Goal: Transaction & Acquisition: Purchase product/service

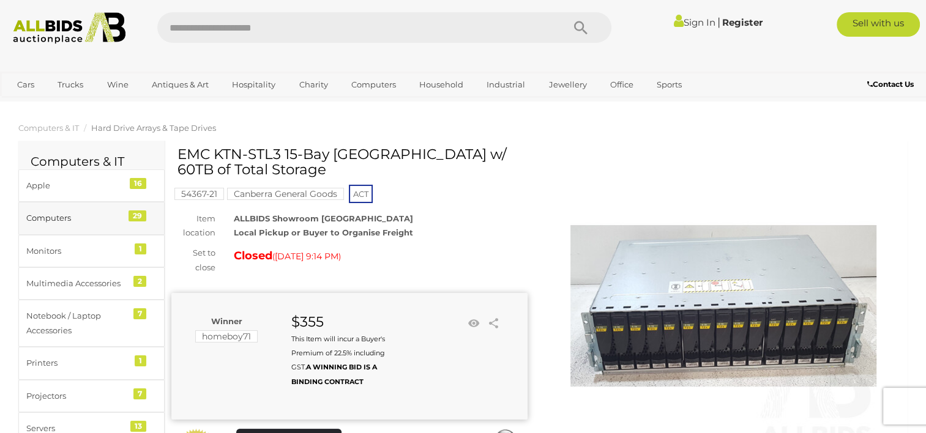
click at [61, 219] on div "Computers" at bounding box center [76, 218] width 101 height 14
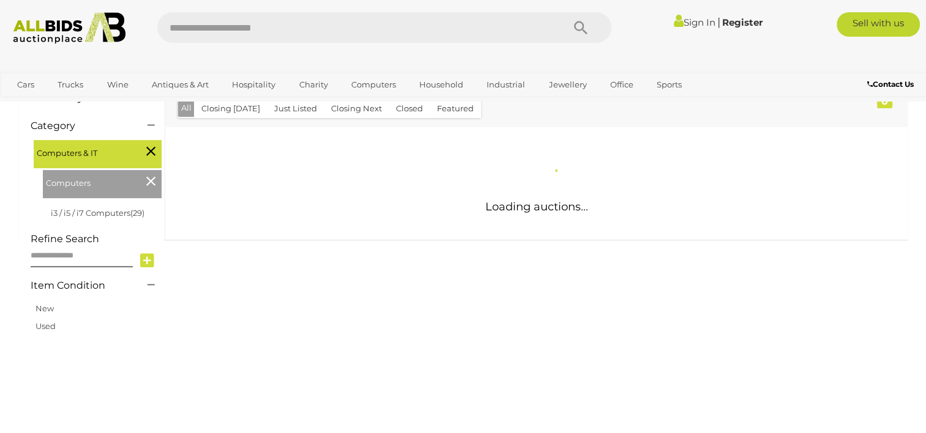
scroll to position [184, 0]
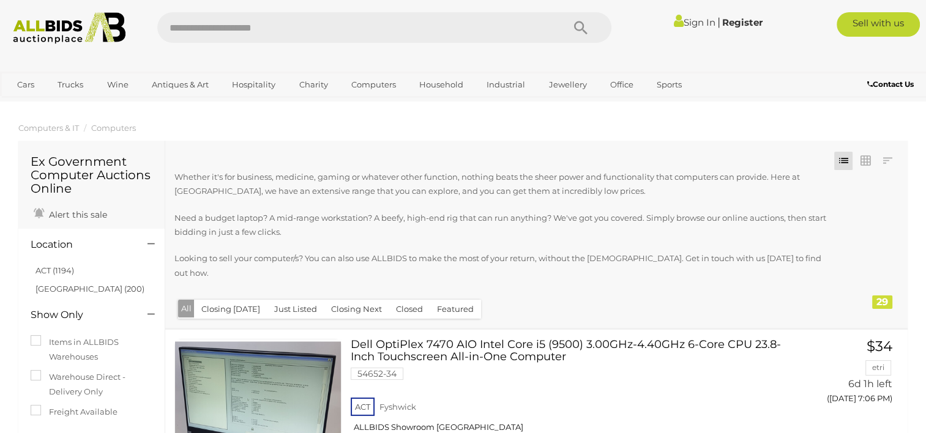
click at [694, 23] on link "Sign In" at bounding box center [695, 23] width 42 height 12
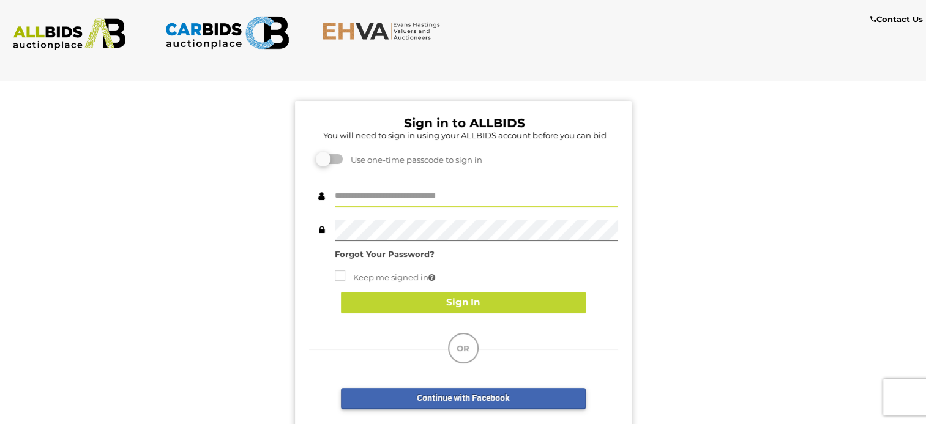
click at [389, 196] on input "text" at bounding box center [476, 196] width 283 height 21
type input "**********"
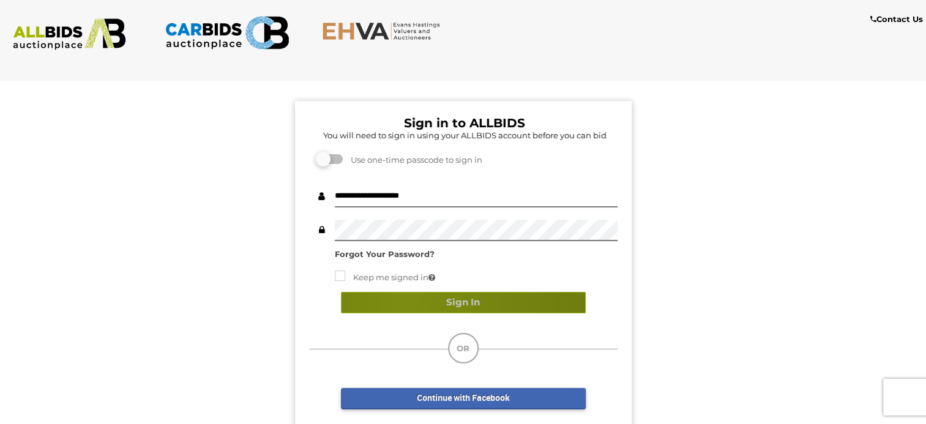
click at [404, 297] on button "Sign In" at bounding box center [463, 302] width 245 height 21
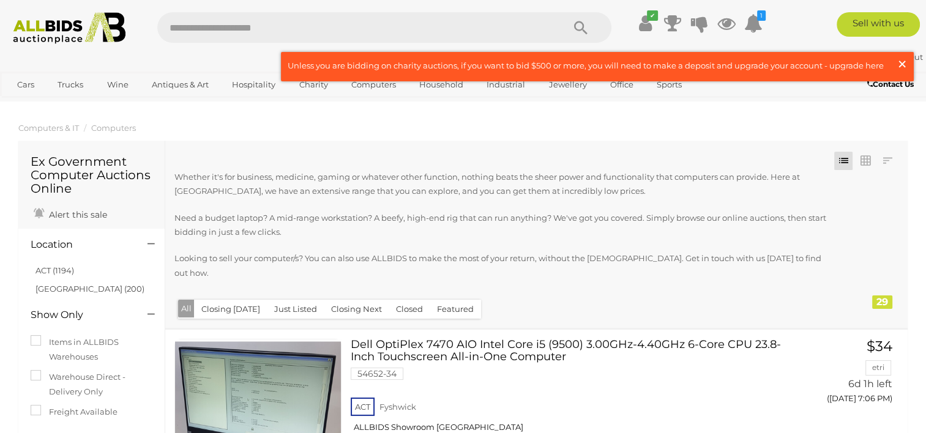
click at [898, 64] on span "×" at bounding box center [901, 64] width 11 height 24
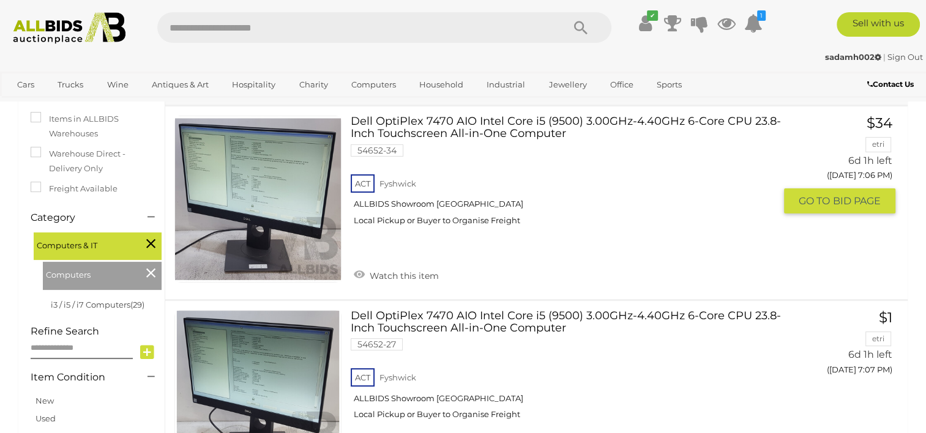
scroll to position [306, 0]
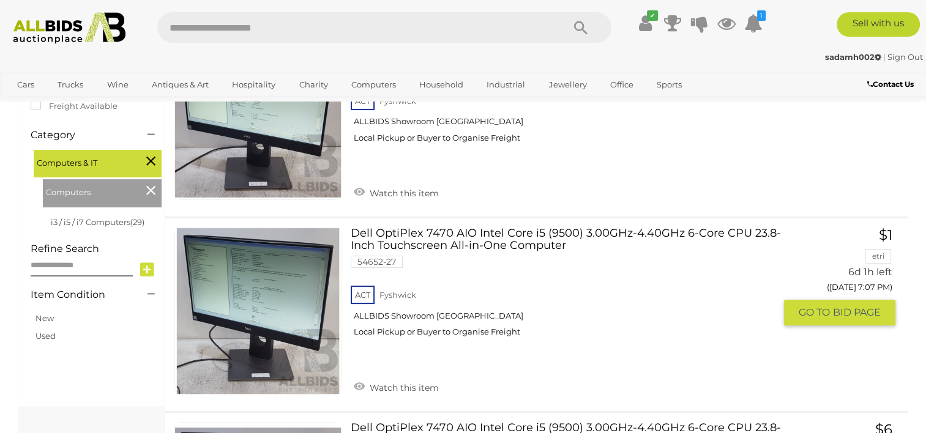
click at [842, 306] on span "BID PAGE" at bounding box center [857, 312] width 48 height 13
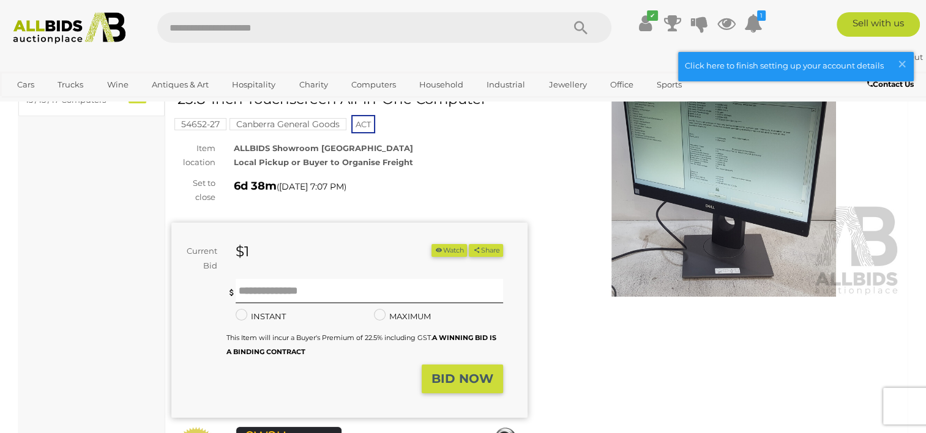
scroll to position [122, 0]
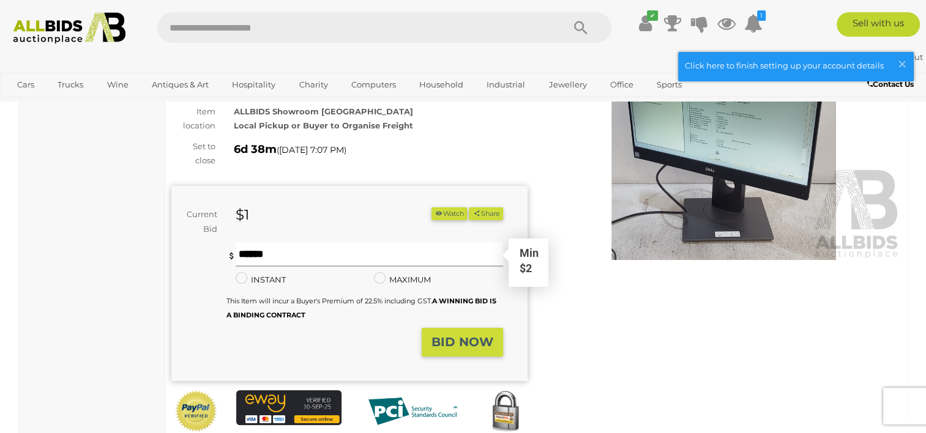
click at [270, 254] on input "text" at bounding box center [369, 254] width 267 height 24
click at [463, 340] on strong "BID NOW" at bounding box center [462, 342] width 62 height 15
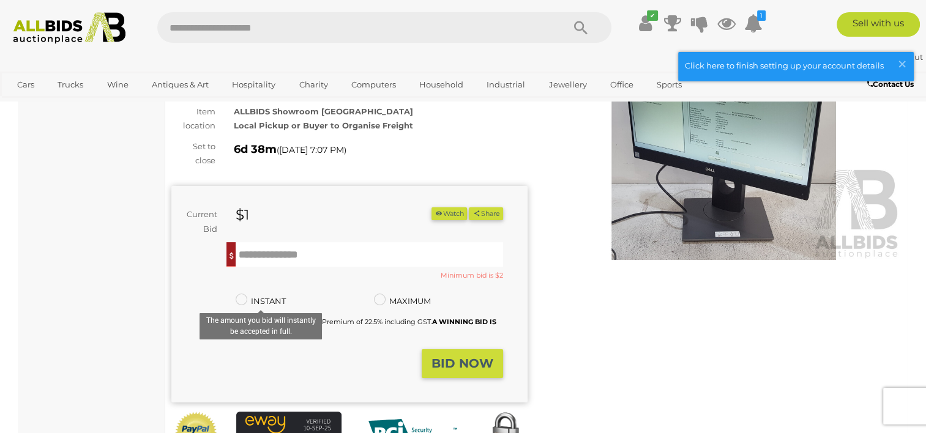
click at [255, 299] on label "INSTANT" at bounding box center [261, 301] width 50 height 14
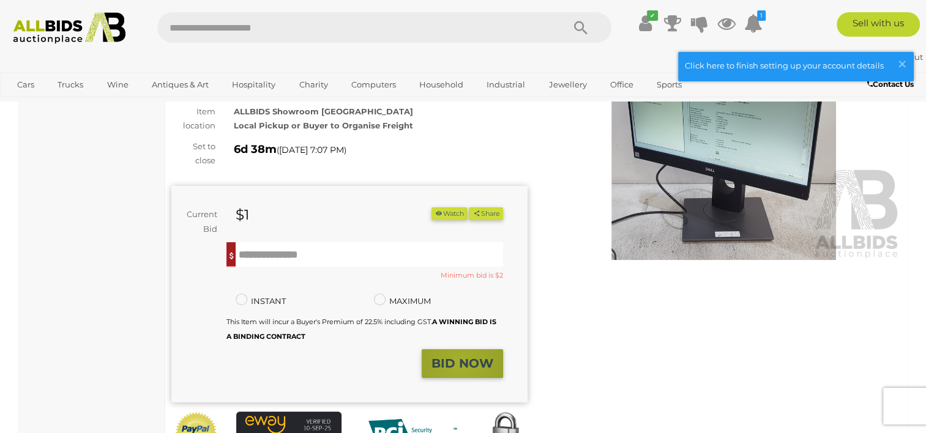
click at [461, 364] on strong "BID NOW" at bounding box center [462, 363] width 62 height 15
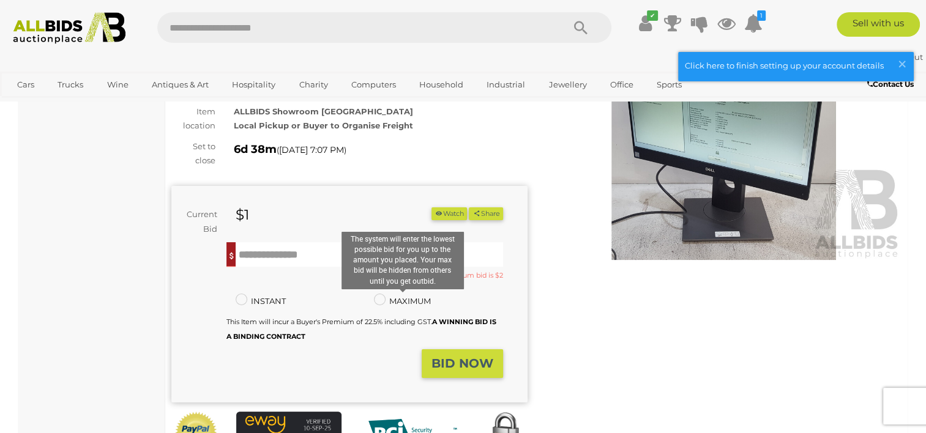
click at [396, 298] on label "MAXIMUM" at bounding box center [402, 301] width 57 height 14
click at [291, 262] on input "text" at bounding box center [369, 254] width 267 height 24
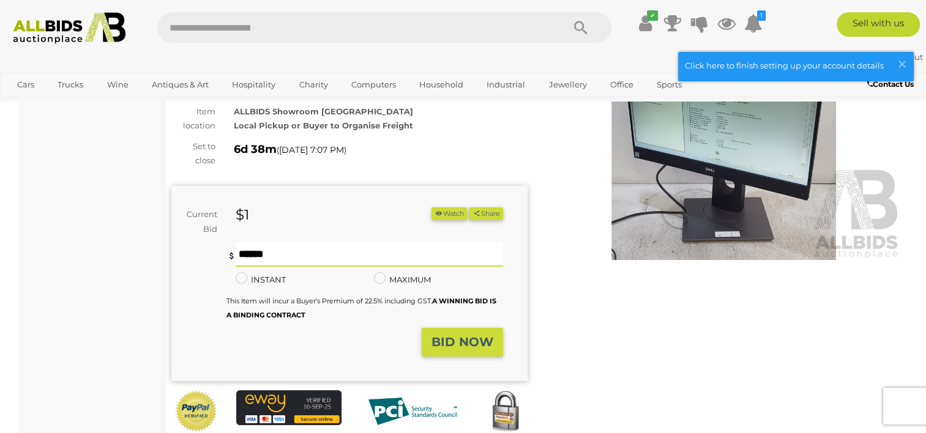
type input "**"
click at [441, 352] on button "BID NOW" at bounding box center [462, 342] width 81 height 29
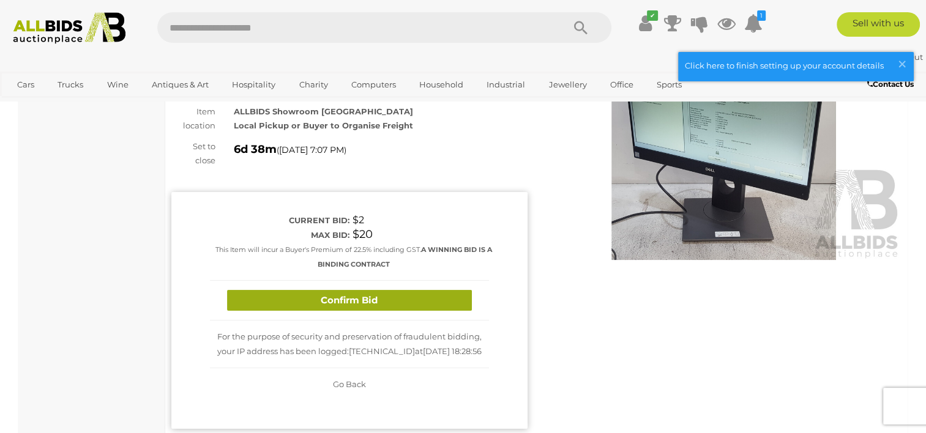
click at [385, 299] on button "Confirm Bid" at bounding box center [349, 300] width 245 height 21
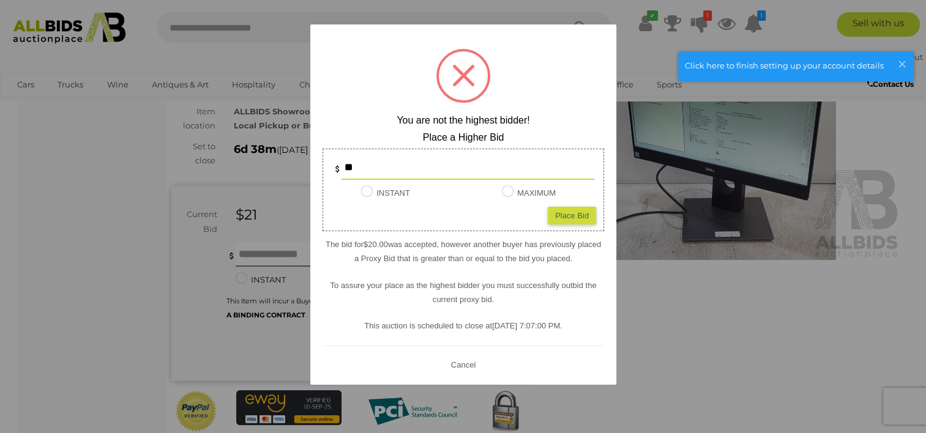
click at [560, 215] on div "Place Bid" at bounding box center [572, 216] width 48 height 18
type input "**"
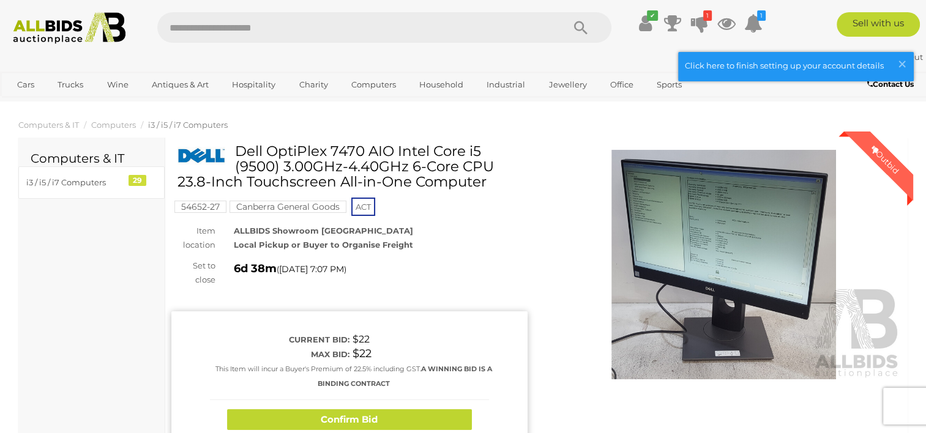
scroll to position [0, 0]
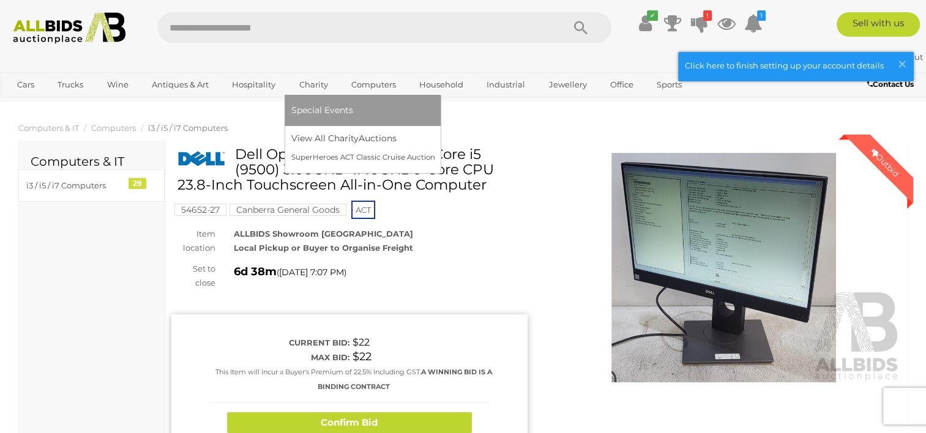
click at [311, 83] on link "Charity" at bounding box center [313, 85] width 45 height 20
click at [310, 103] on link "Special Events" at bounding box center [363, 110] width 144 height 19
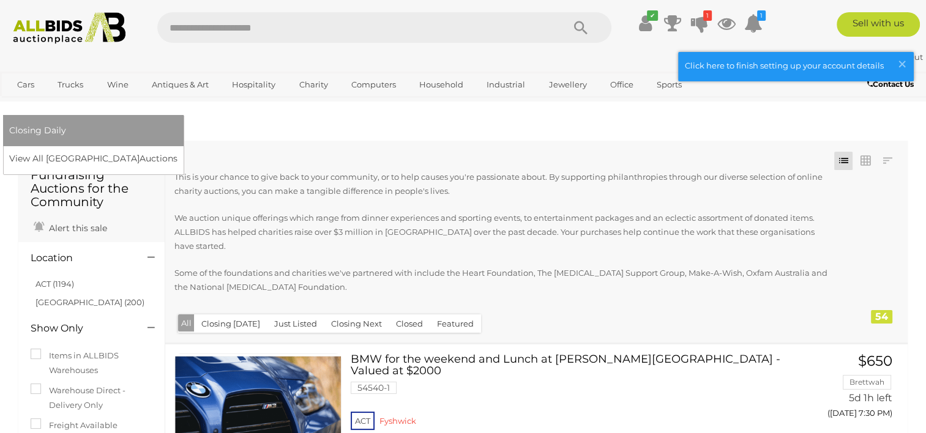
click at [112, 95] on link "[GEOGRAPHIC_DATA]" at bounding box center [60, 105] width 103 height 20
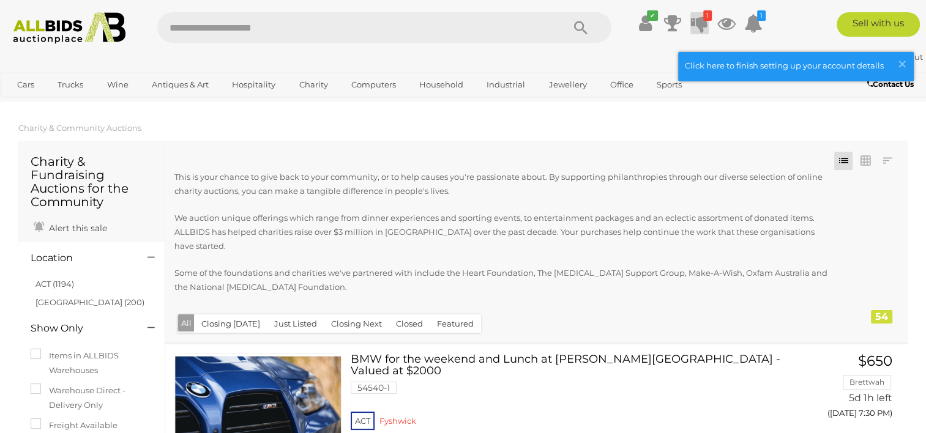
click at [703, 21] on icon at bounding box center [699, 23] width 17 height 22
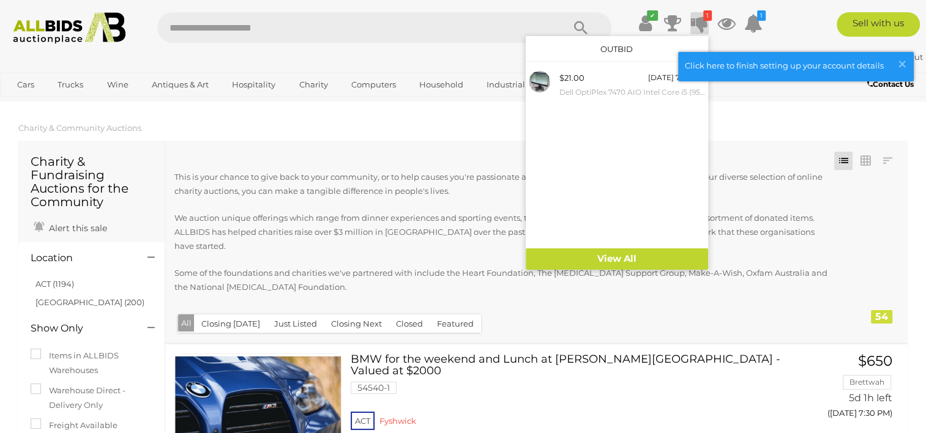
click at [703, 21] on icon at bounding box center [699, 23] width 17 height 22
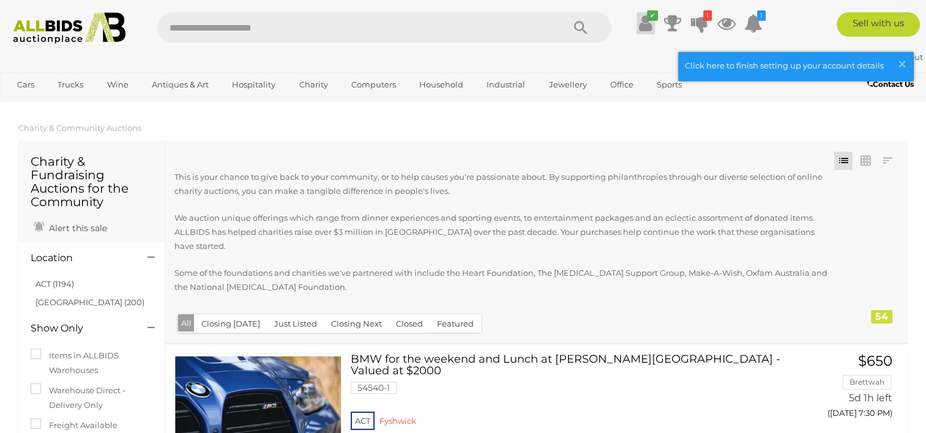
click at [647, 28] on icon at bounding box center [645, 23] width 13 height 22
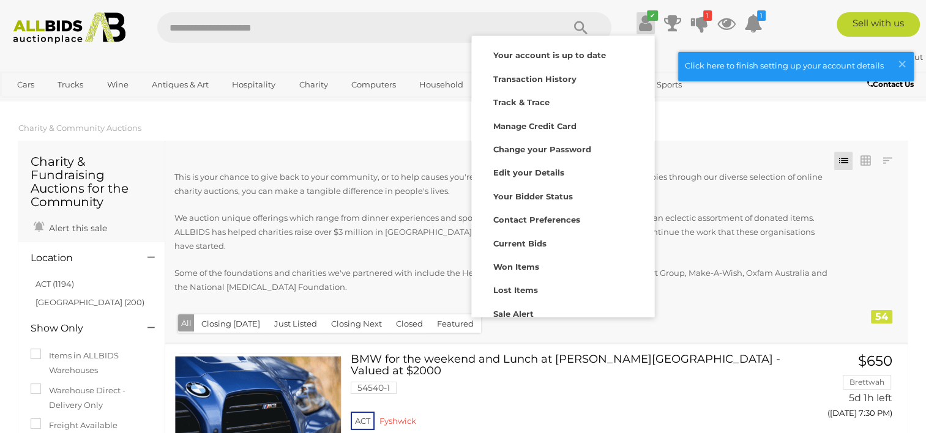
click at [647, 28] on icon at bounding box center [645, 23] width 13 height 22
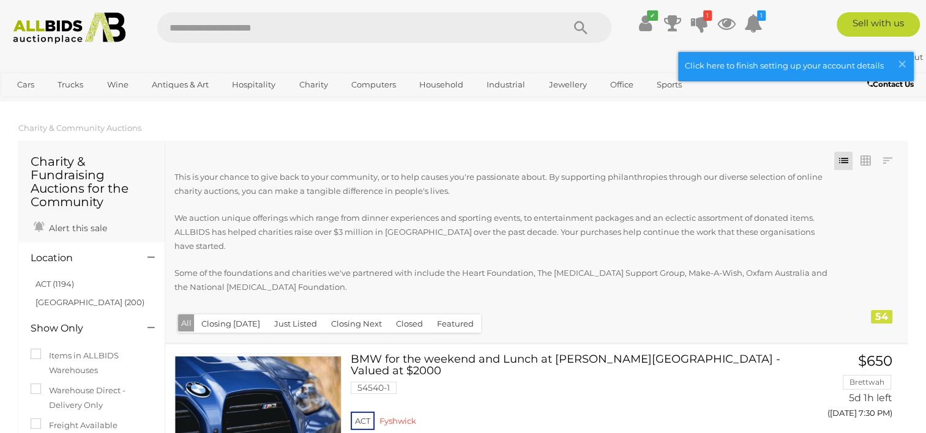
click at [242, 24] on input "text" at bounding box center [353, 27] width 393 height 31
type input "********"
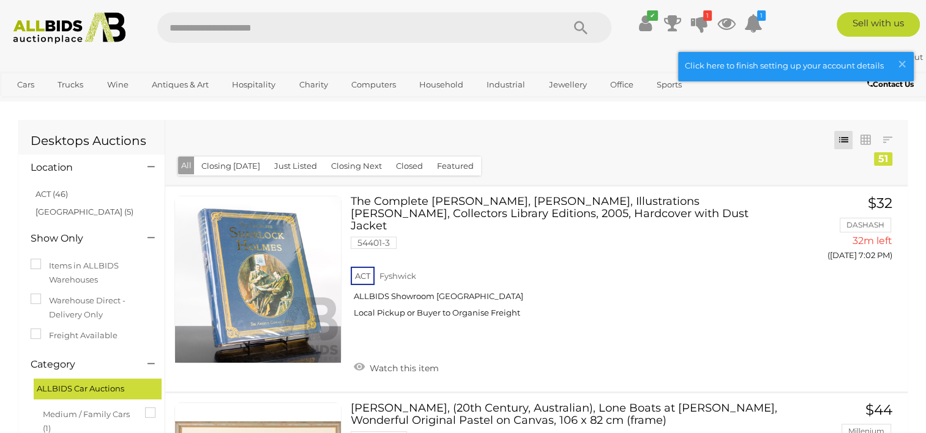
click at [286, 28] on input "text" at bounding box center [353, 27] width 393 height 31
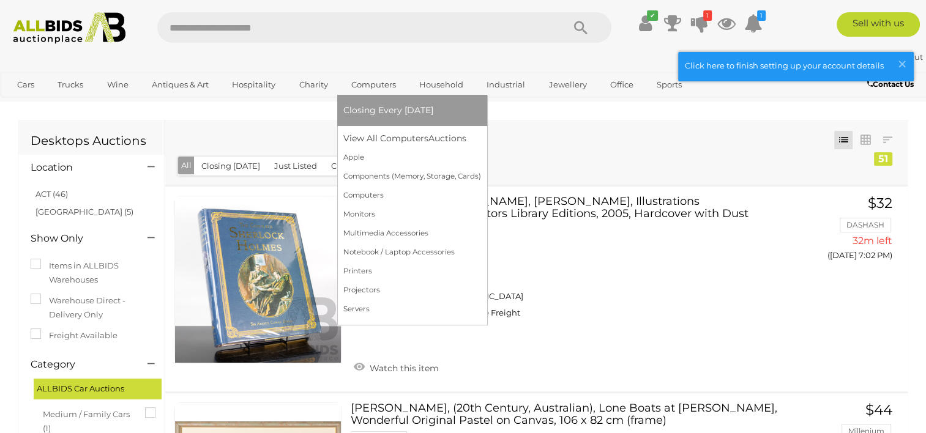
click at [385, 82] on link "Computers" at bounding box center [373, 85] width 61 height 20
click at [394, 138] on link "View All Computers Auctions" at bounding box center [412, 138] width 138 height 19
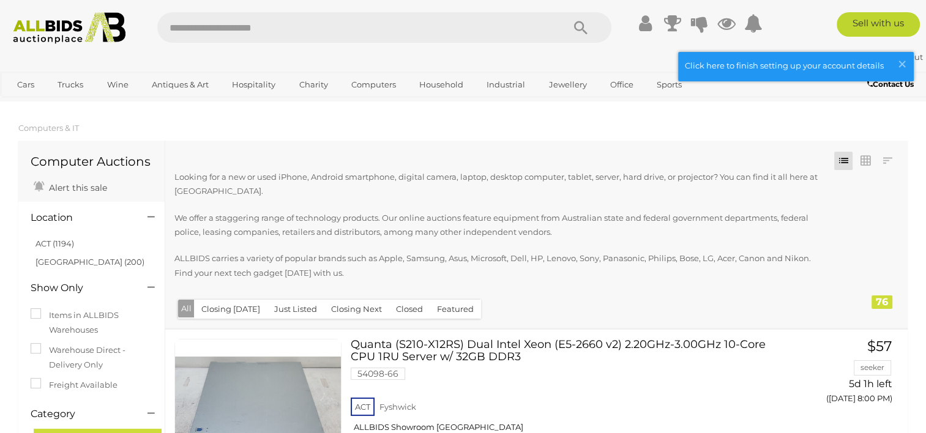
scroll to position [1407, 0]
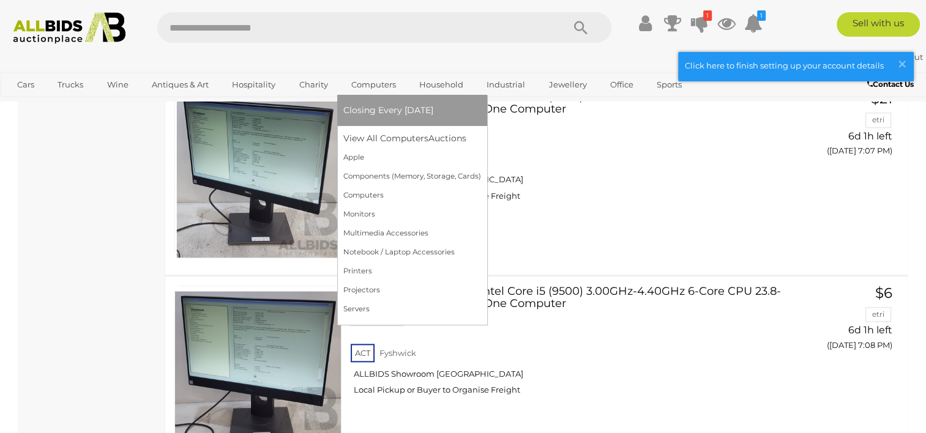
click at [384, 85] on link "Computers" at bounding box center [373, 85] width 61 height 20
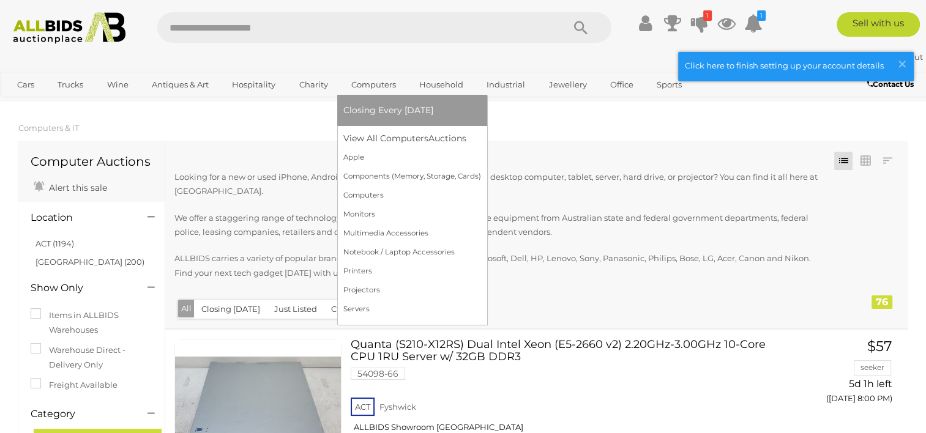
scroll to position [1423, 0]
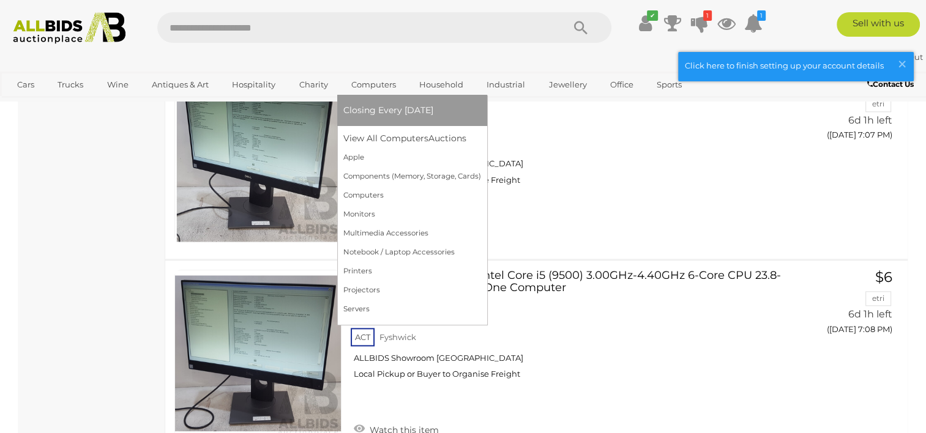
click at [387, 108] on span "Closing Every [DATE]" at bounding box center [388, 110] width 90 height 11
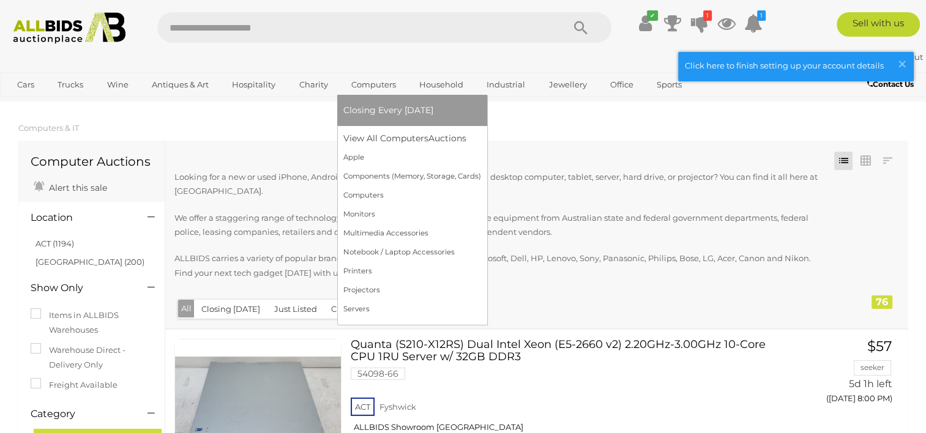
click at [384, 104] on link "Closing Every [DATE]" at bounding box center [412, 110] width 138 height 19
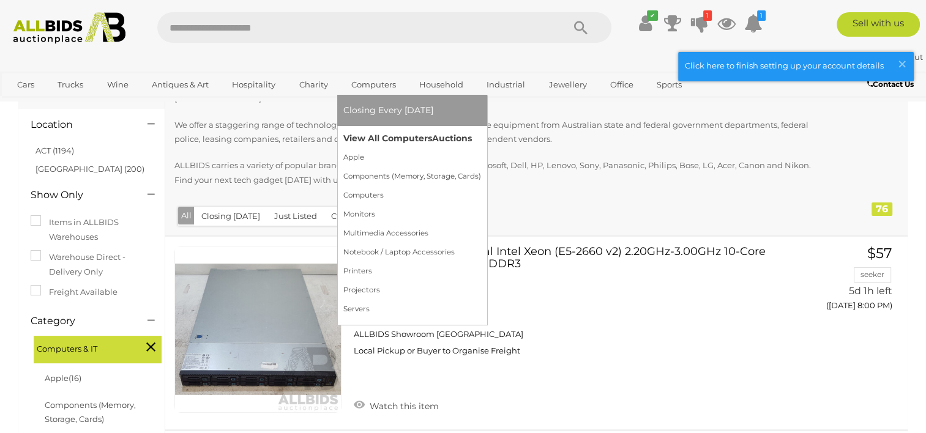
scroll to position [184, 0]
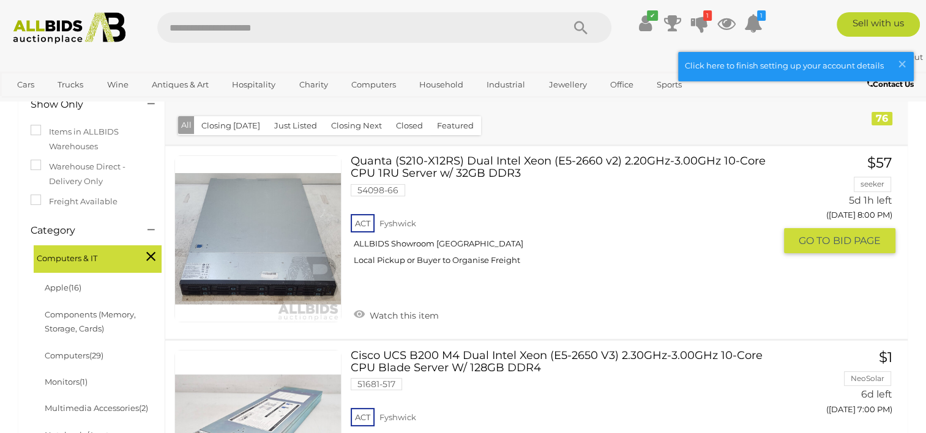
click at [166, 272] on div at bounding box center [257, 238] width 185 height 167
click at [254, 256] on link at bounding box center [257, 238] width 167 height 167
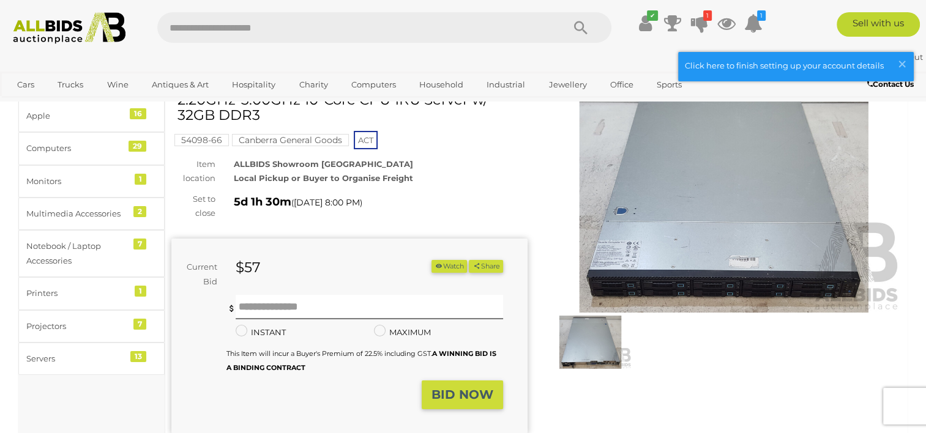
scroll to position [122, 0]
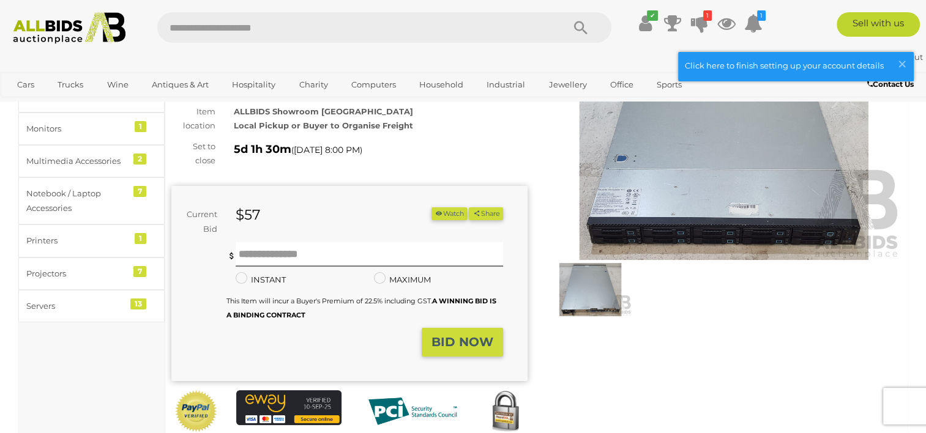
click at [694, 192] on img at bounding box center [724, 145] width 356 height 229
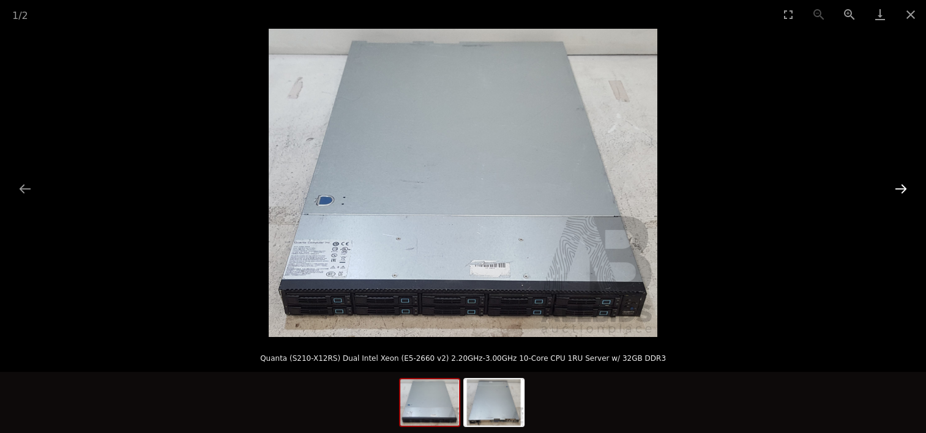
click at [891, 186] on button "Next slide" at bounding box center [901, 189] width 26 height 24
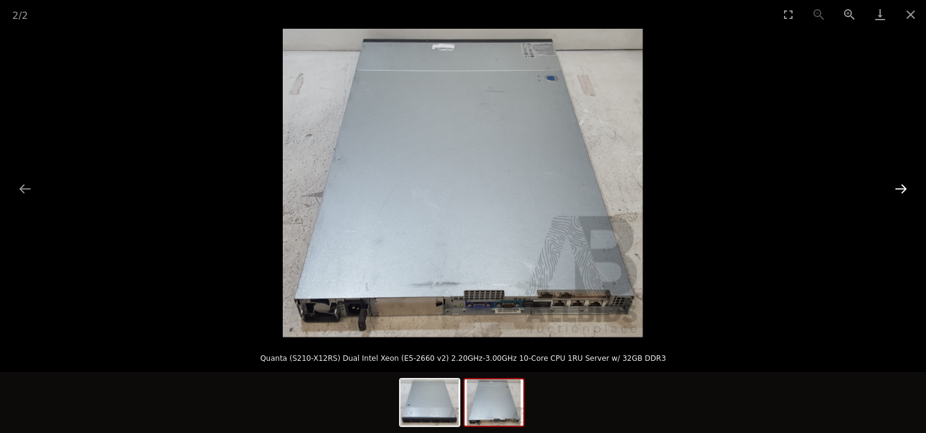
click at [891, 186] on button "Next slide" at bounding box center [901, 189] width 26 height 24
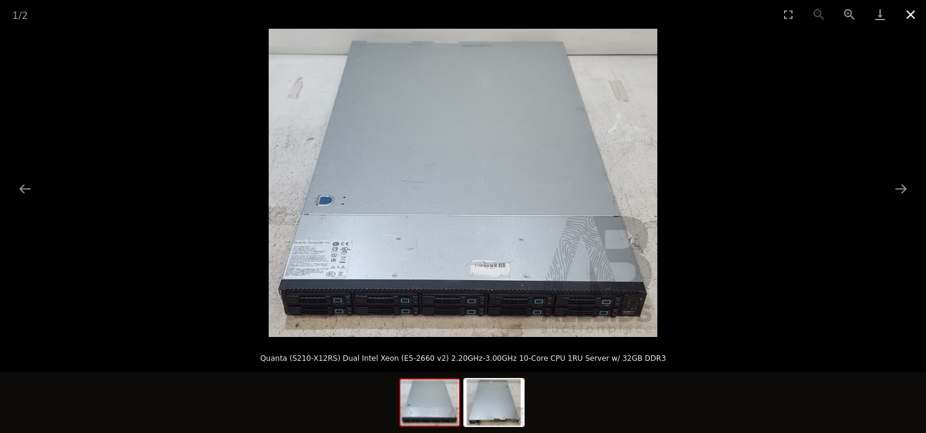
click at [910, 24] on button "Close gallery" at bounding box center [910, 14] width 31 height 29
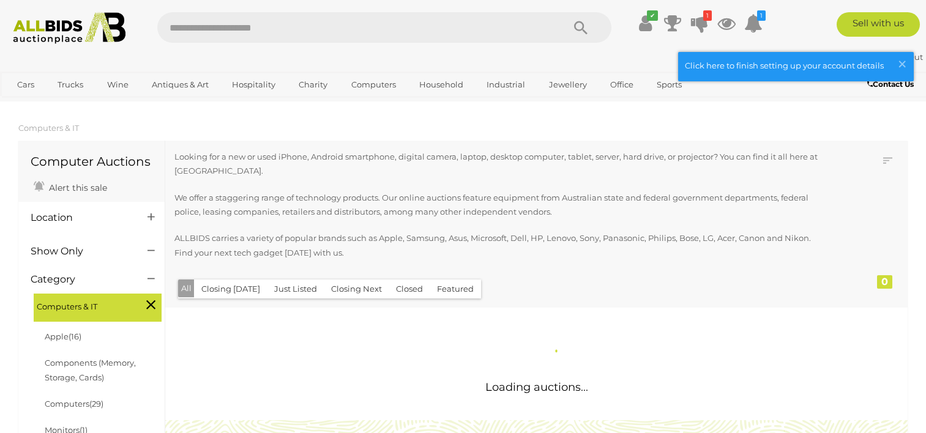
scroll to position [184, 0]
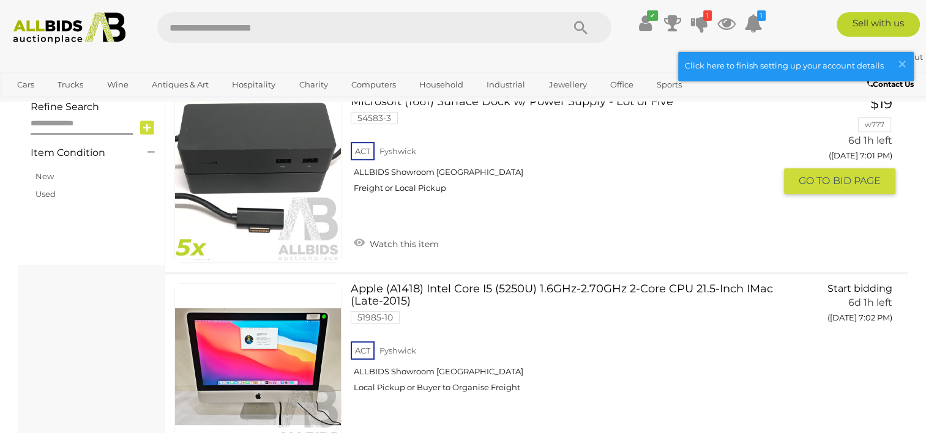
scroll to position [571, 0]
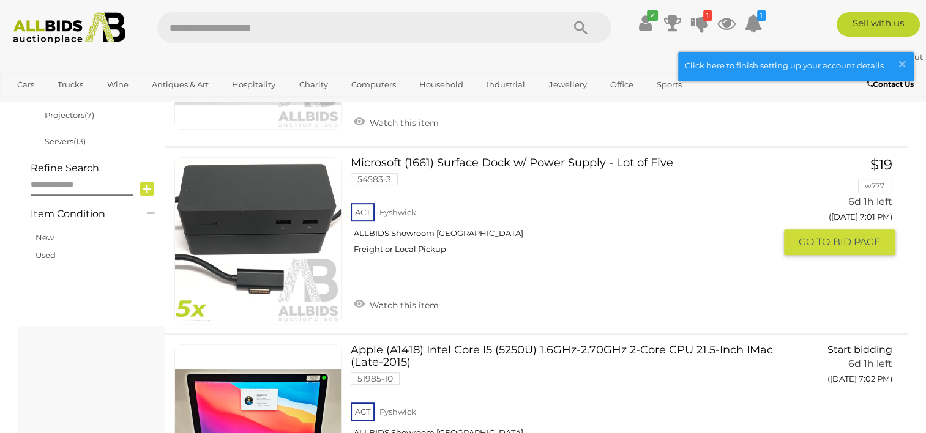
click at [261, 196] on link at bounding box center [257, 240] width 167 height 167
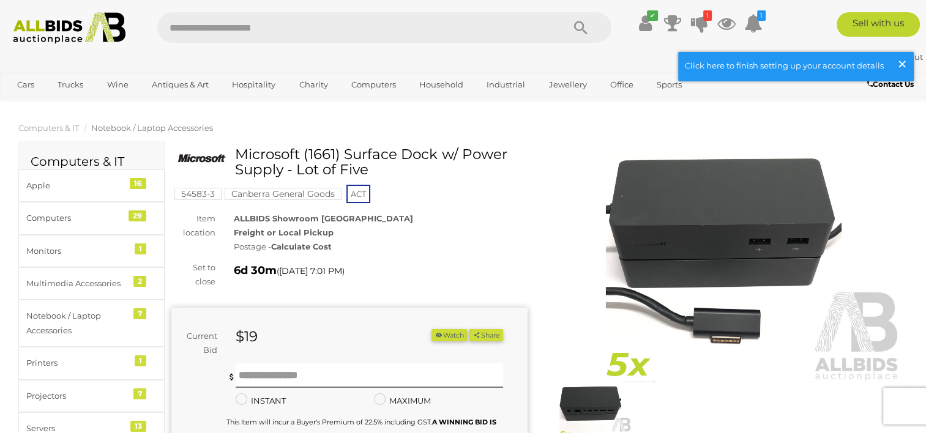
click at [902, 61] on span "×" at bounding box center [901, 64] width 11 height 24
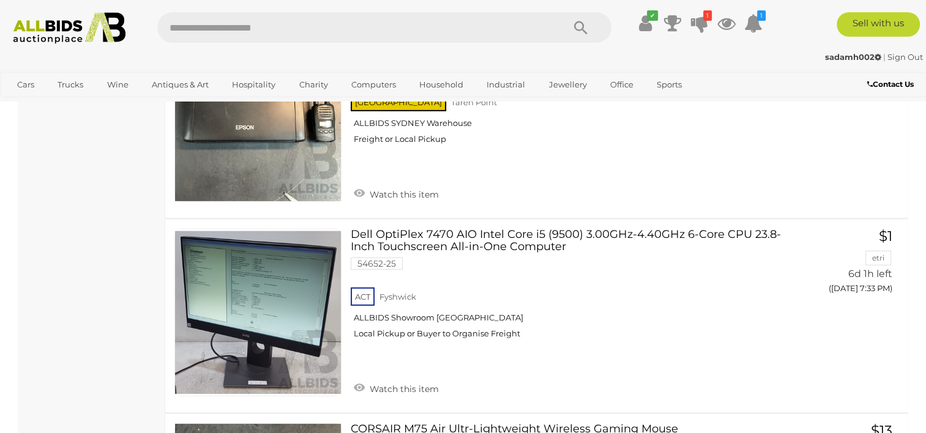
scroll to position [3777, 0]
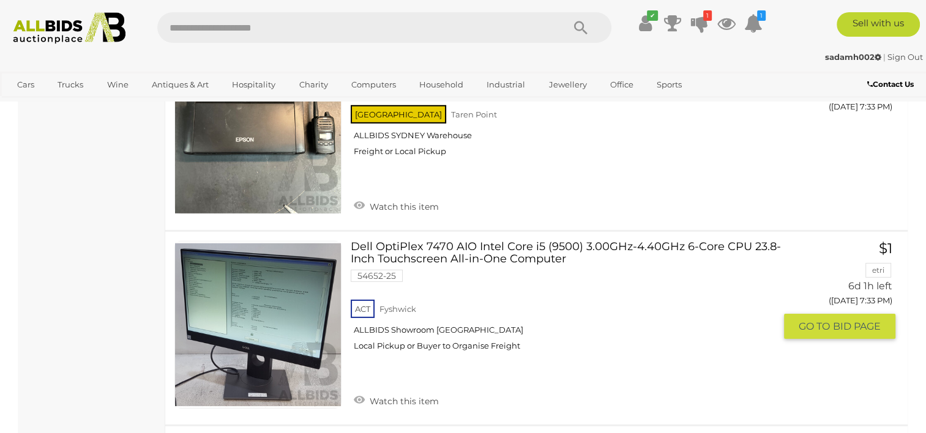
click at [819, 322] on span "GO TO" at bounding box center [815, 326] width 34 height 13
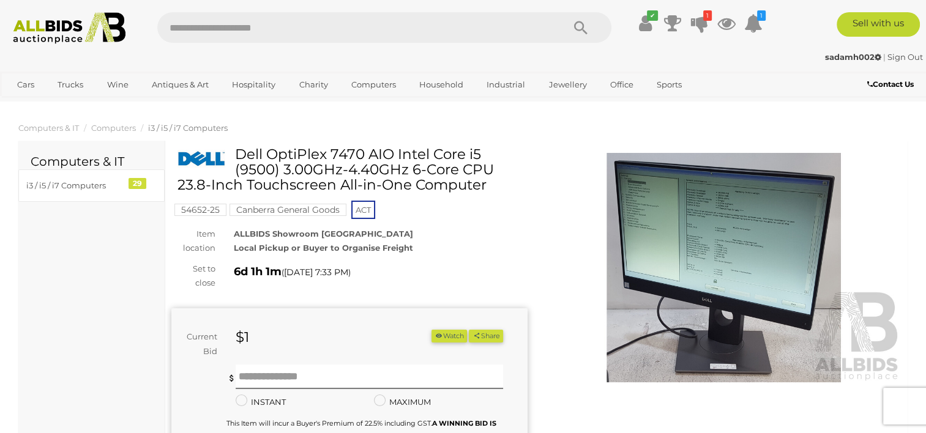
click at [273, 338] on div "$1" at bounding box center [309, 338] width 166 height 17
click at [254, 329] on div "Current Bid $1 (Min $2) $1 Share" at bounding box center [349, 405] width 356 height 195
click at [264, 379] on input "text" at bounding box center [369, 377] width 267 height 24
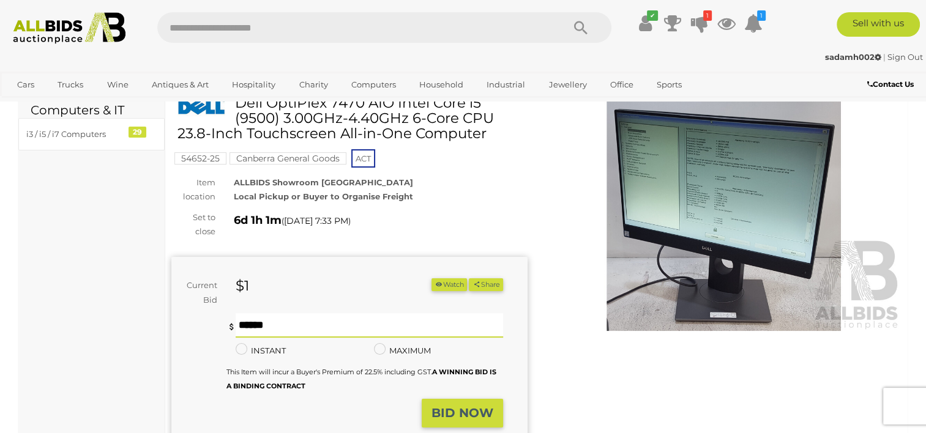
scroll to position [122, 0]
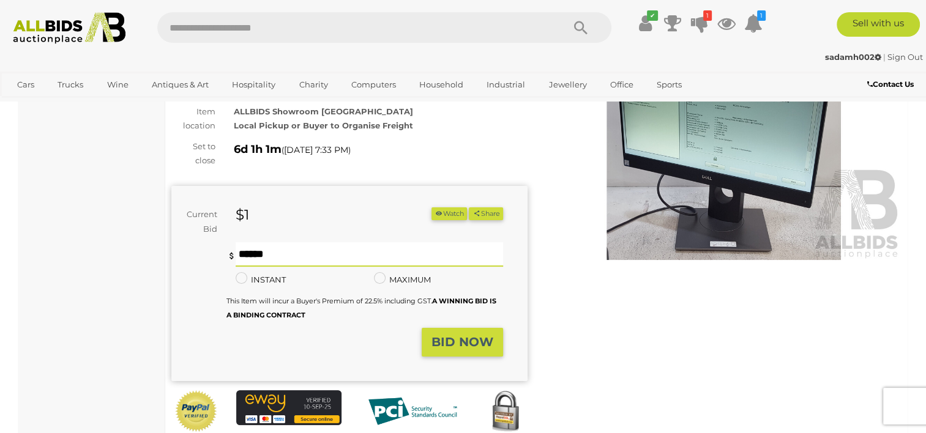
type input "**"
click at [475, 338] on strong "BID NOW" at bounding box center [462, 342] width 62 height 15
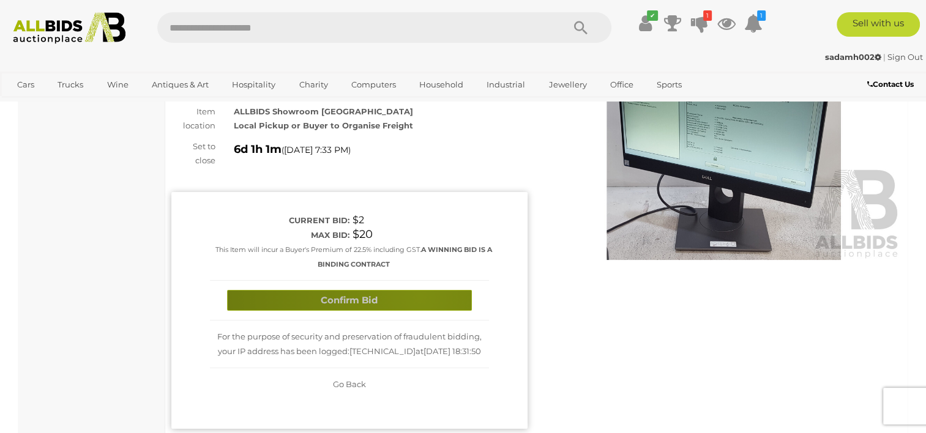
click at [419, 296] on button "Confirm Bid" at bounding box center [349, 300] width 245 height 21
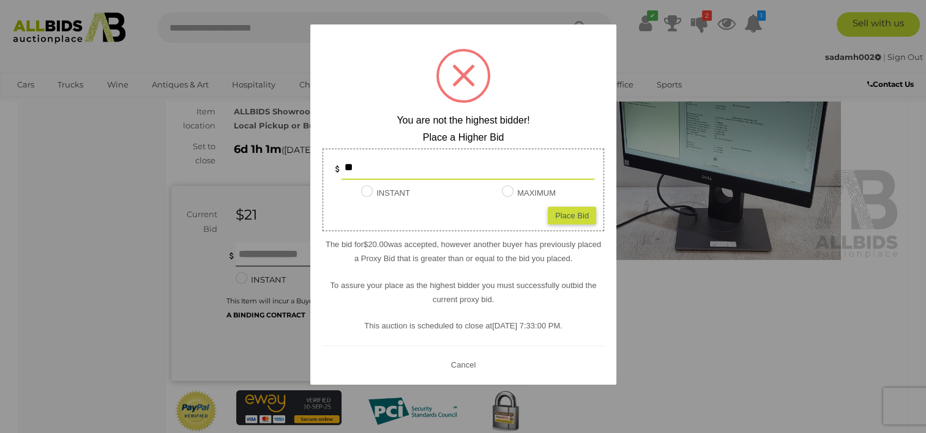
click at [470, 363] on button "Cancel" at bounding box center [463, 364] width 32 height 15
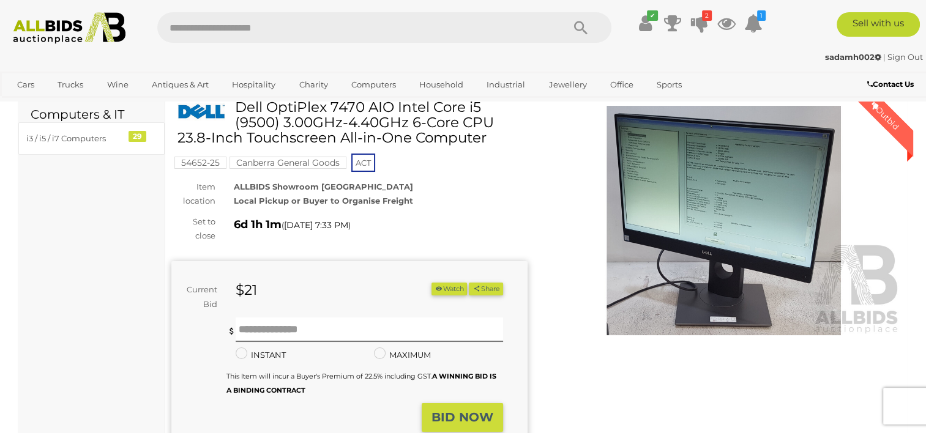
scroll to position [0, 0]
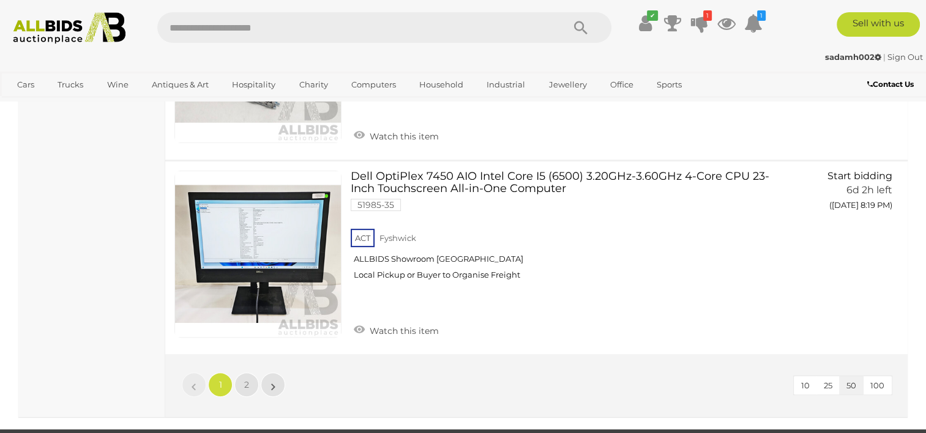
scroll to position [9629, 0]
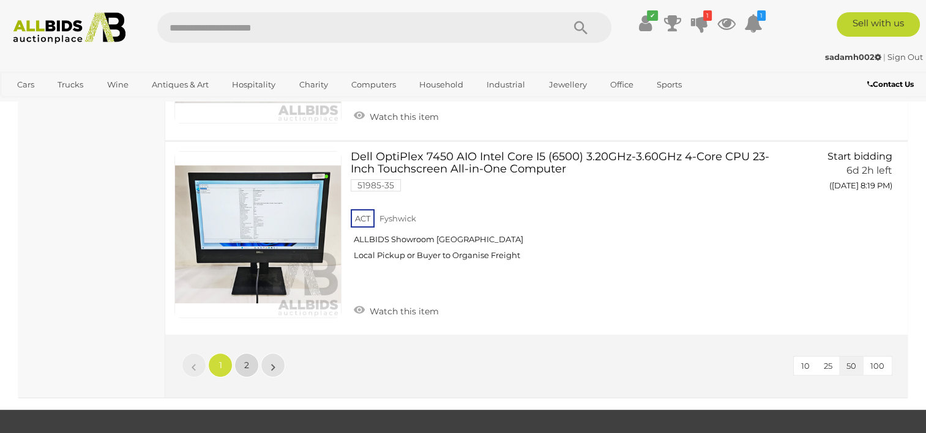
click at [245, 360] on span "2" at bounding box center [246, 365] width 5 height 11
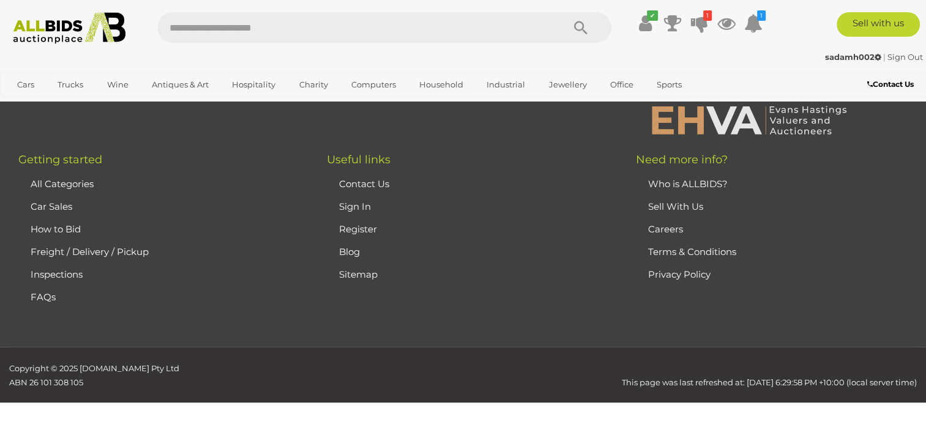
scroll to position [206, 0]
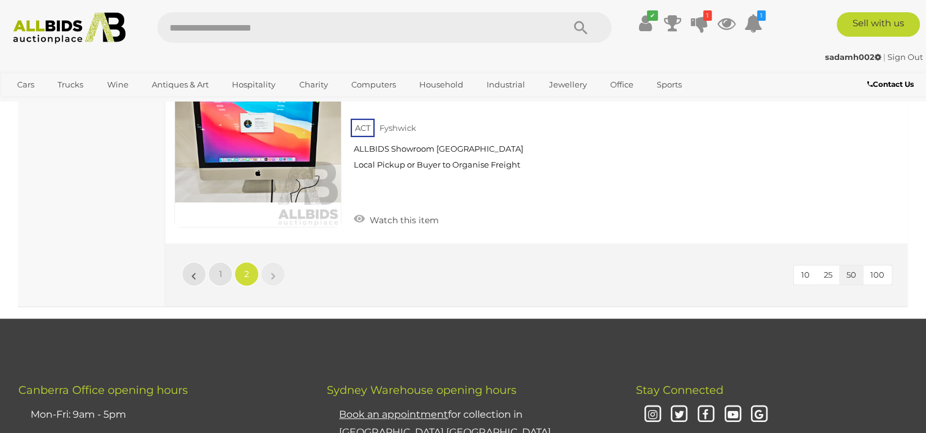
scroll to position [5100, 0]
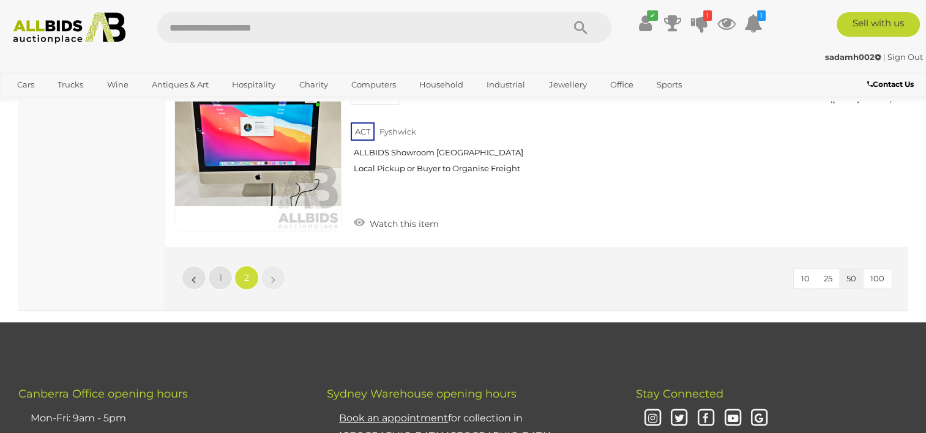
click at [274, 272] on li "»" at bounding box center [273, 278] width 24 height 24
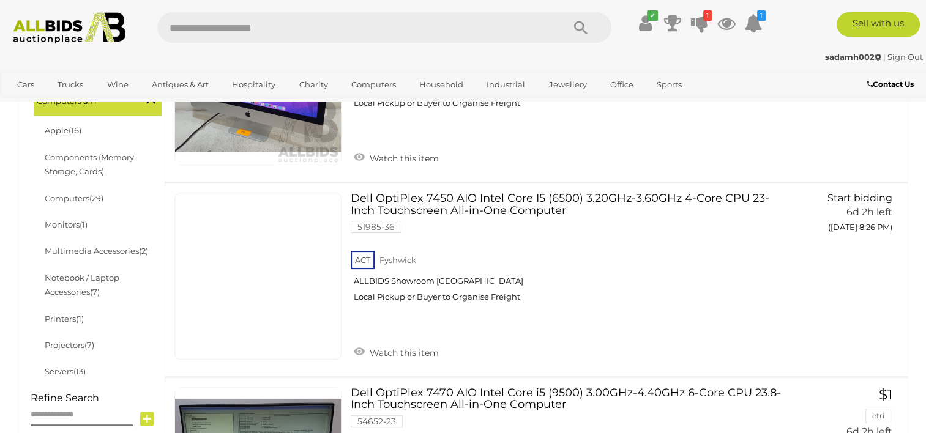
scroll to position [367, 0]
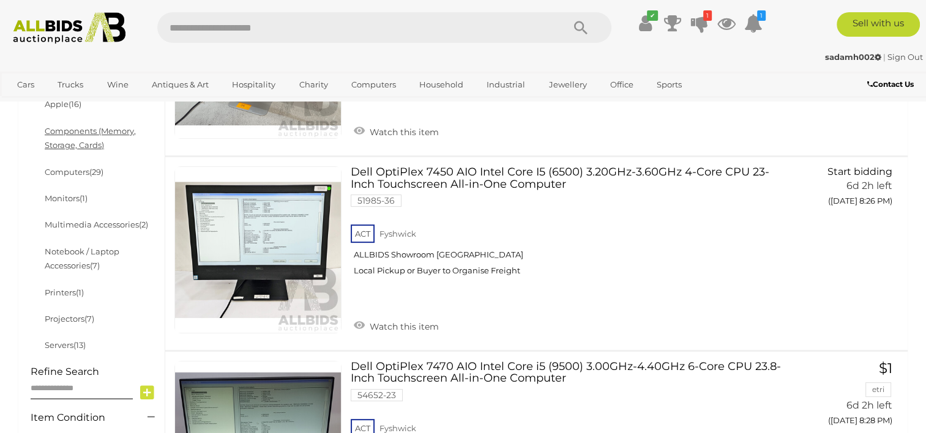
click at [86, 128] on link "Components (Memory, Storage, Cards)" at bounding box center [90, 138] width 91 height 24
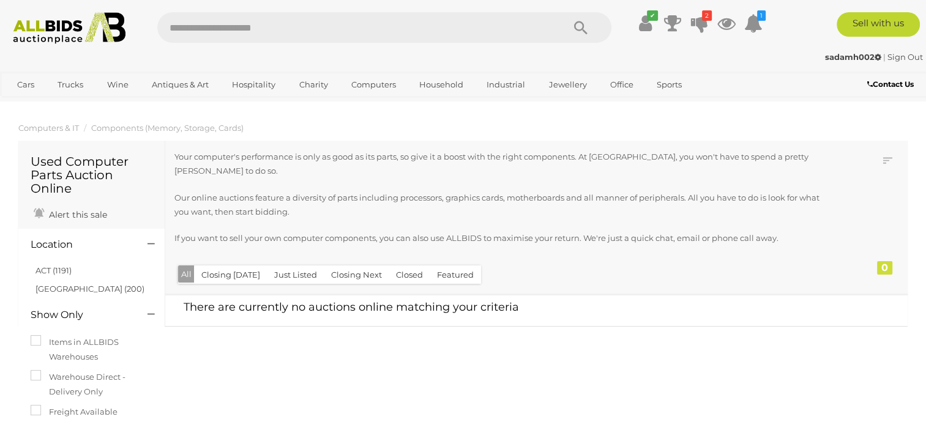
click at [64, 295] on li "[GEOGRAPHIC_DATA] (200)" at bounding box center [93, 289] width 119 height 18
click at [65, 288] on link "[GEOGRAPHIC_DATA] (200)" at bounding box center [89, 289] width 109 height 10
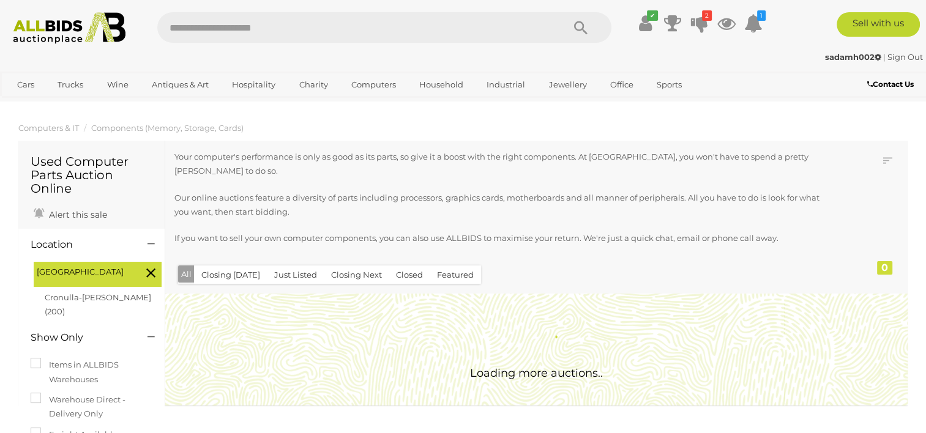
scroll to position [184, 0]
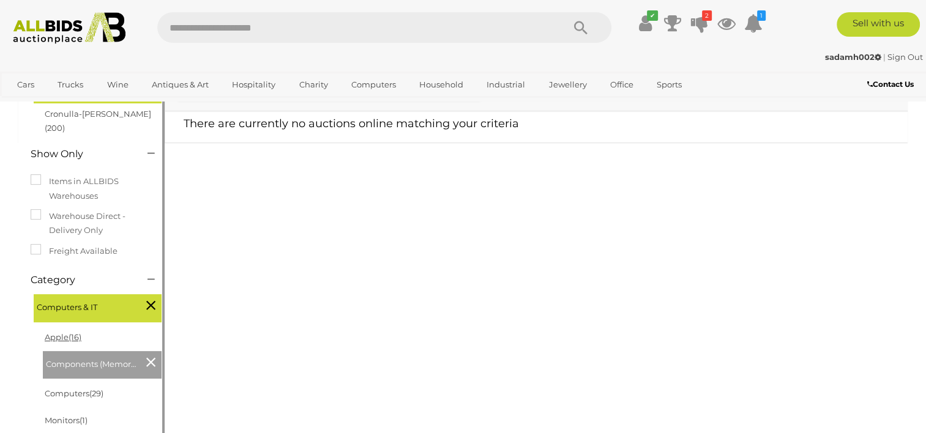
click at [77, 332] on span "(16)" at bounding box center [75, 337] width 13 height 10
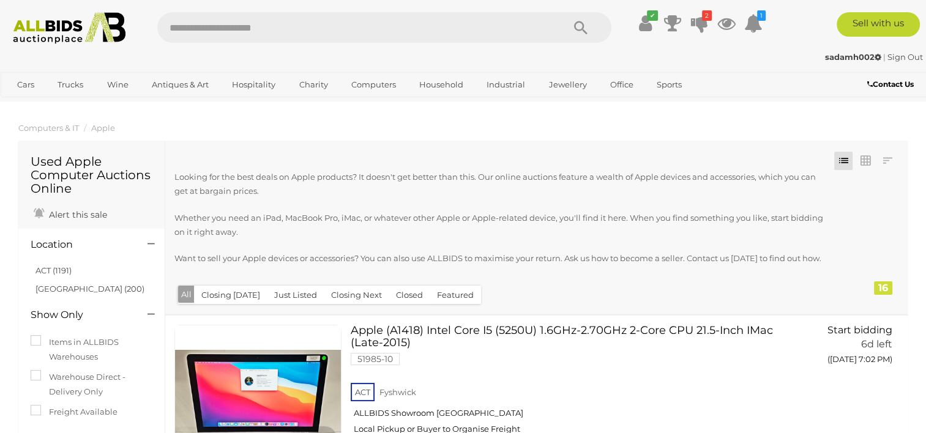
click at [899, 56] on link "Sign Out" at bounding box center [904, 57] width 35 height 10
